Goal: Information Seeking & Learning: Learn about a topic

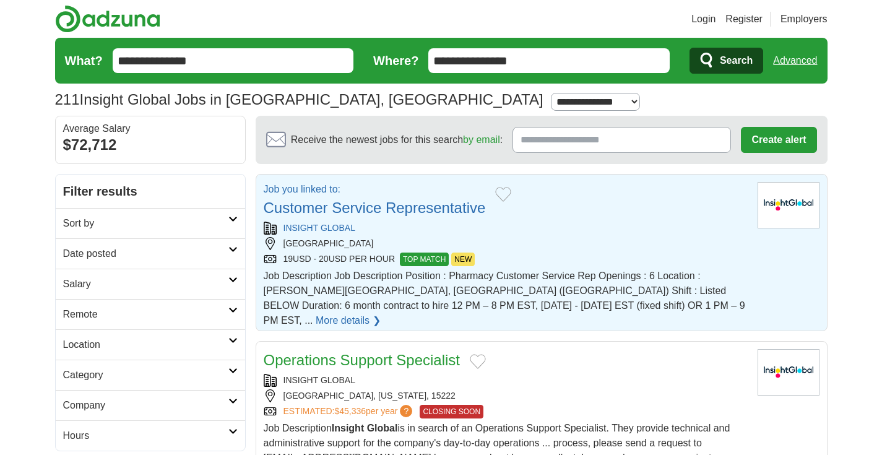
click at [374, 207] on link "Customer Service Representative" at bounding box center [375, 207] width 222 height 17
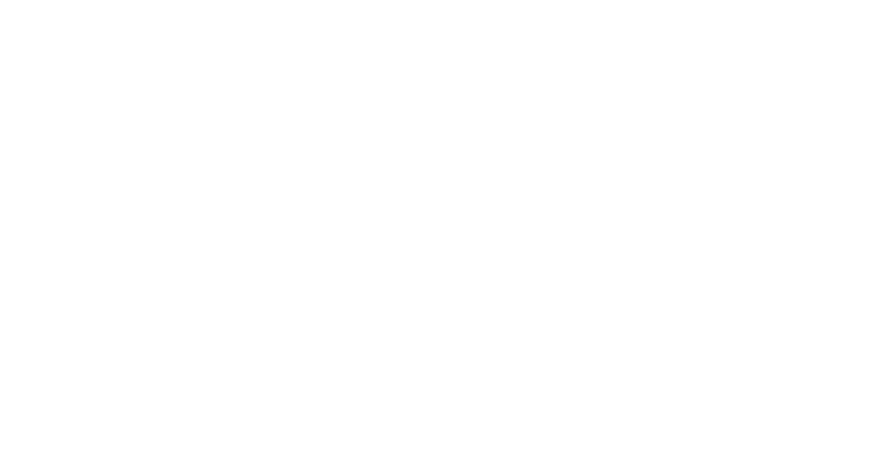
scroll to position [2154, 0]
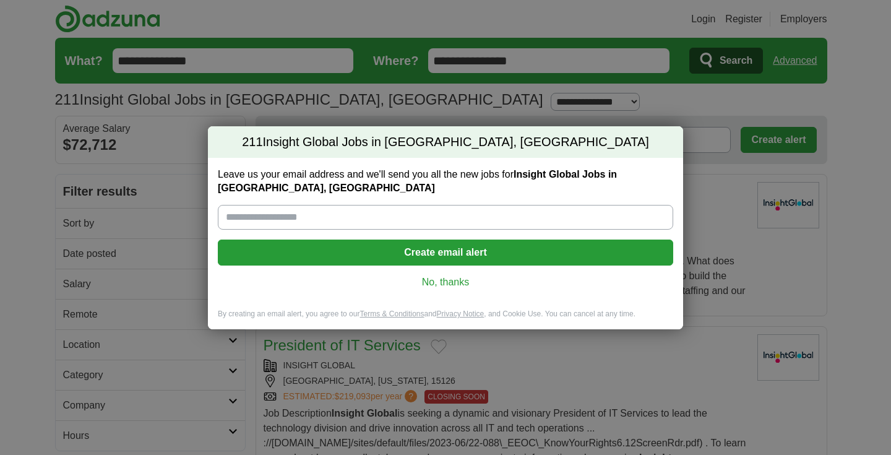
type input "**********"
click at [452, 285] on link "No, thanks" at bounding box center [446, 282] width 436 height 14
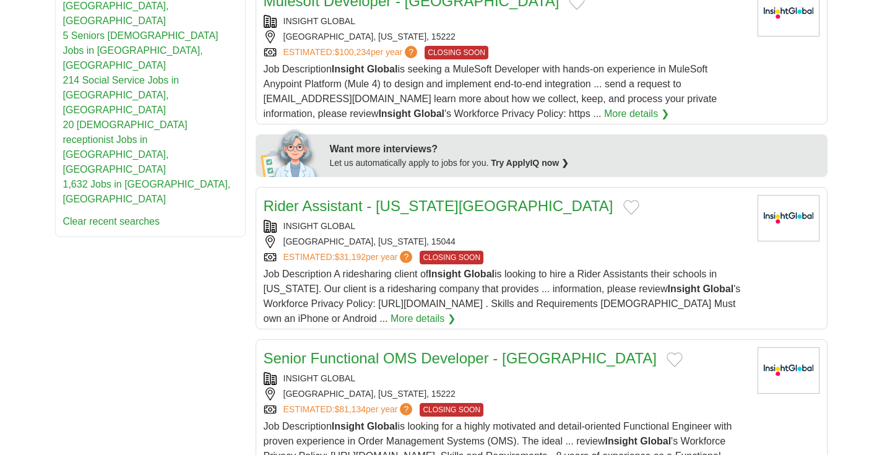
scroll to position [520, 0]
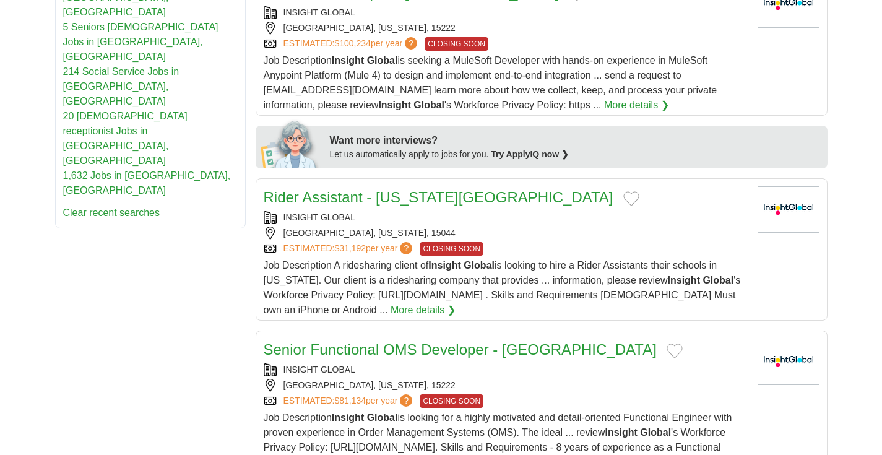
click at [456, 304] on link "More details ❯" at bounding box center [423, 310] width 65 height 15
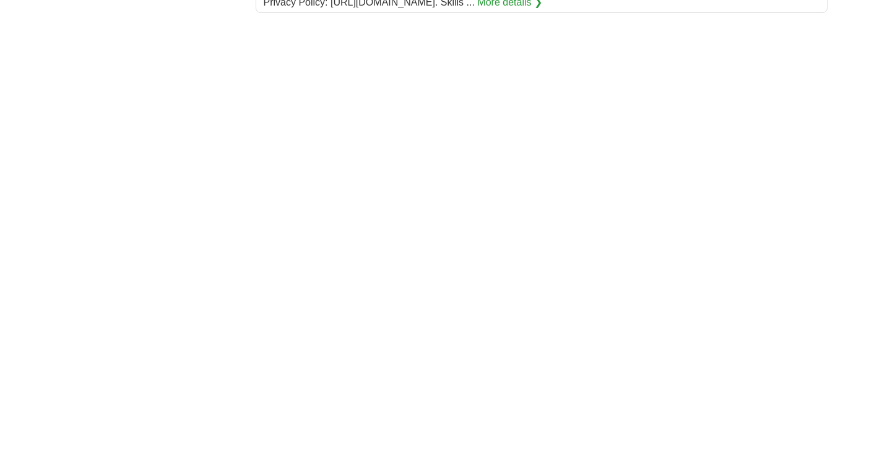
scroll to position [1783, 0]
